Goal: Transaction & Acquisition: Download file/media

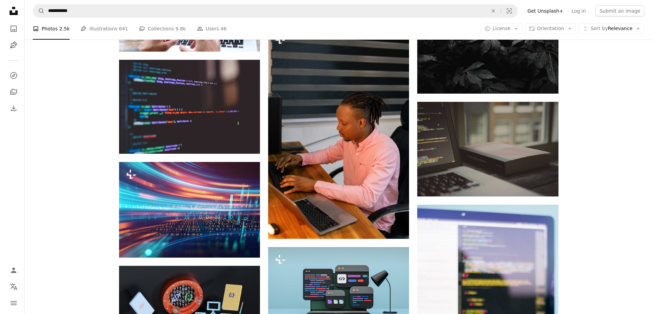
scroll to position [13432, 0]
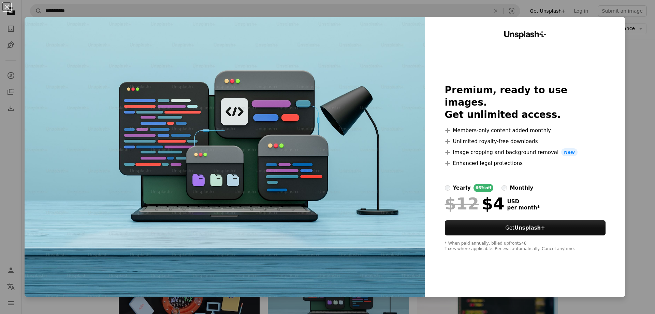
click at [629, 211] on div "An X shape Unsplash+ Premium, ready to use images. Get unlimited access. A plus…" at bounding box center [327, 157] width 655 height 314
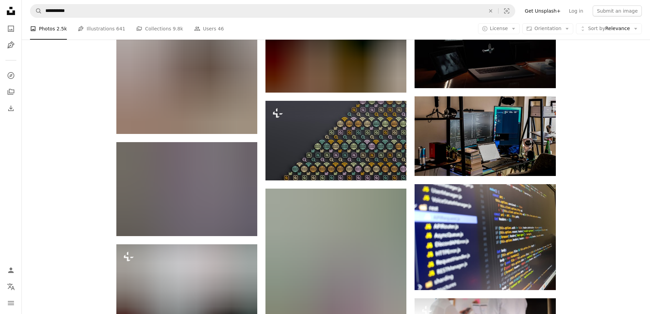
scroll to position [18584, 0]
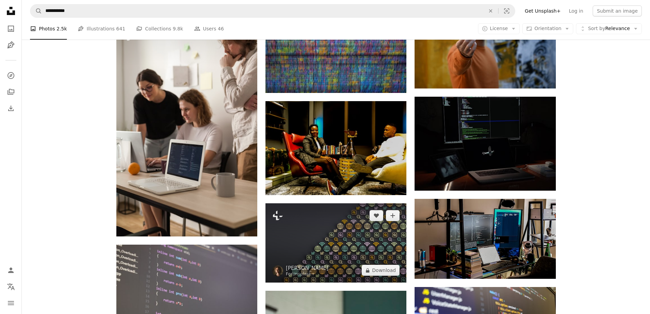
click at [318, 203] on img at bounding box center [335, 242] width 141 height 79
click at [347, 203] on img at bounding box center [335, 242] width 141 height 79
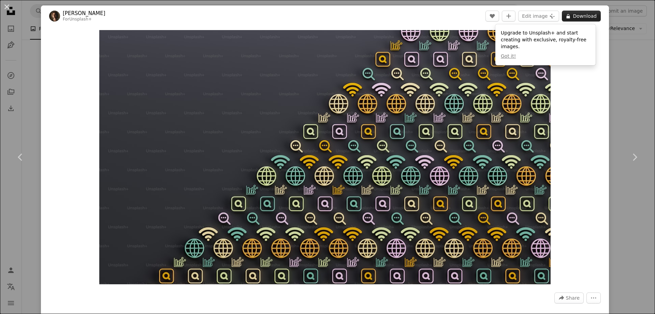
click at [572, 17] on button "A lock Download" at bounding box center [581, 16] width 39 height 11
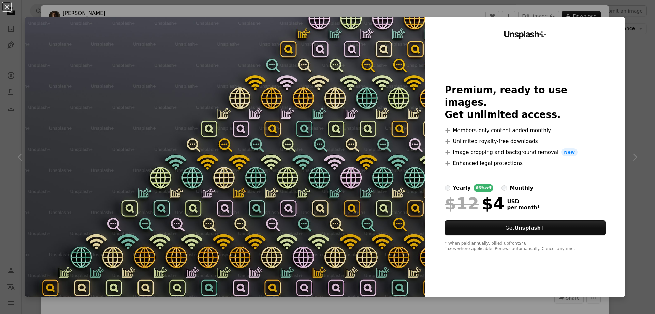
click at [611, 188] on div "Unsplash+ Premium, ready to use images. Get unlimited access. A plus sign Membe…" at bounding box center [525, 156] width 200 height 279
click at [631, 159] on div "An X shape Unsplash+ Premium, ready to use images. Get unlimited access. A plus…" at bounding box center [327, 157] width 655 height 314
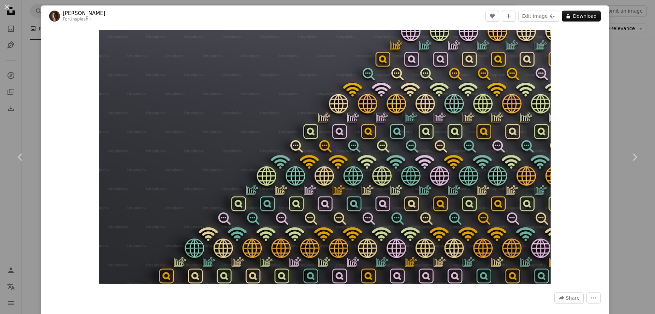
click at [613, 50] on div "An X shape Chevron left Chevron right [PERSON_NAME] For Unsplash+ A heart A plu…" at bounding box center [327, 157] width 655 height 314
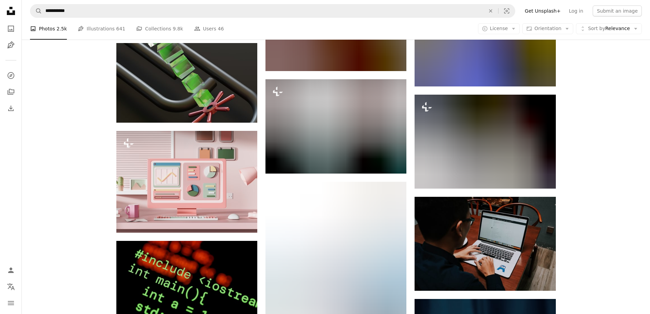
scroll to position [21792, 0]
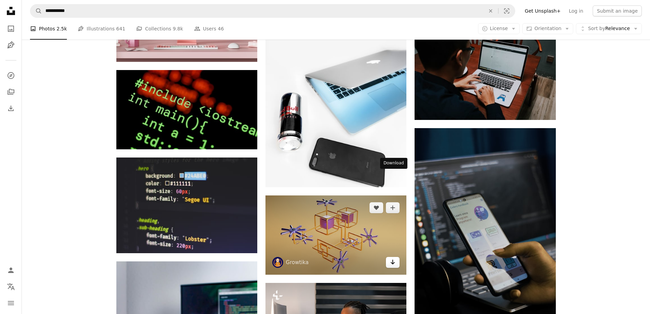
click at [390, 258] on icon "Arrow pointing down" at bounding box center [392, 262] width 5 height 8
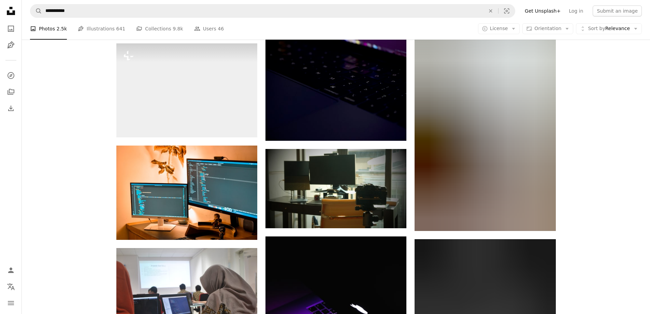
scroll to position [23498, 0]
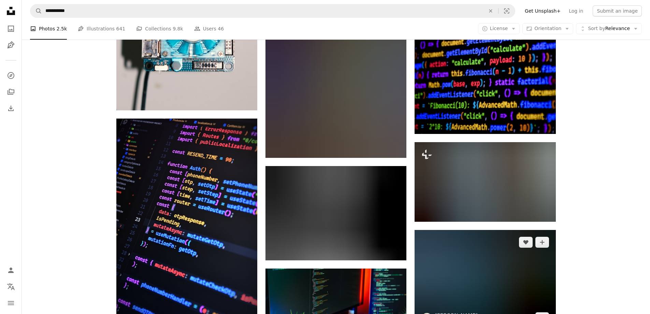
scroll to position [26125, 0]
